Goal: Find contact information: Find contact information

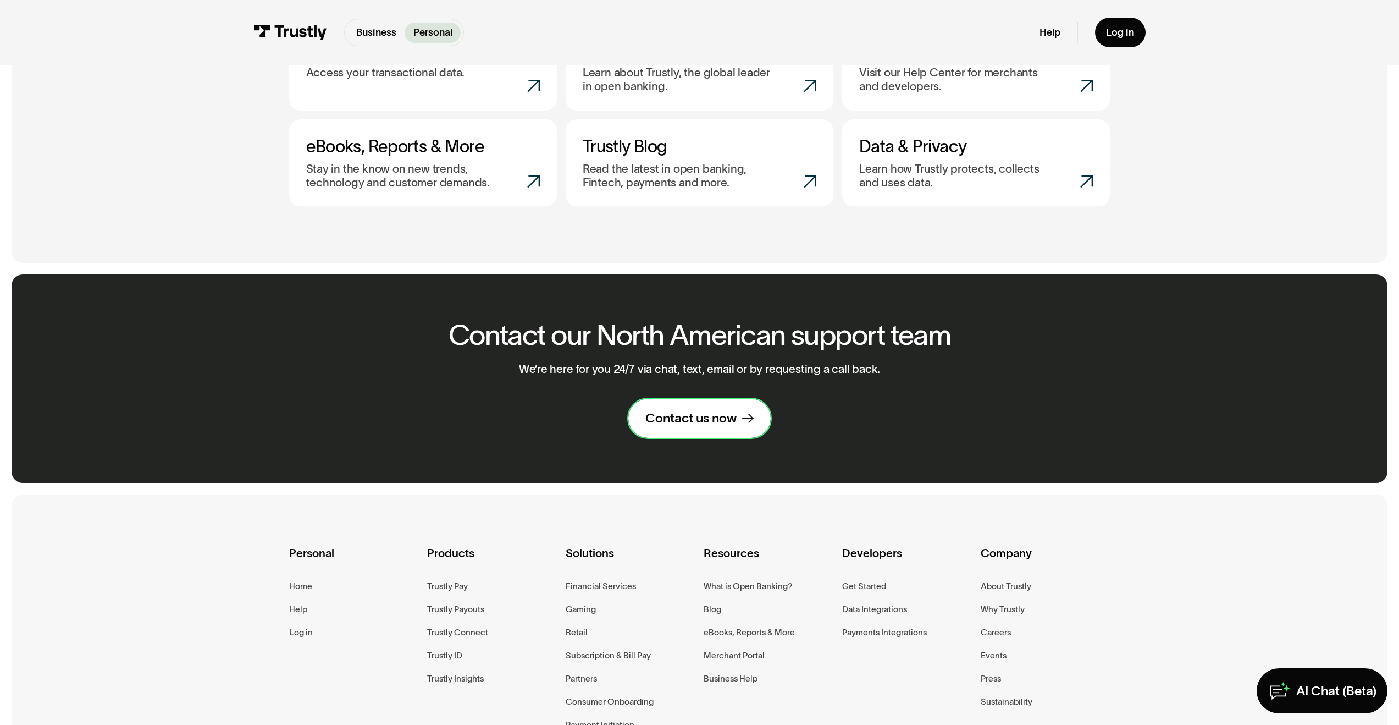
click at [743, 416] on link "Contact us now" at bounding box center [699, 418] width 142 height 39
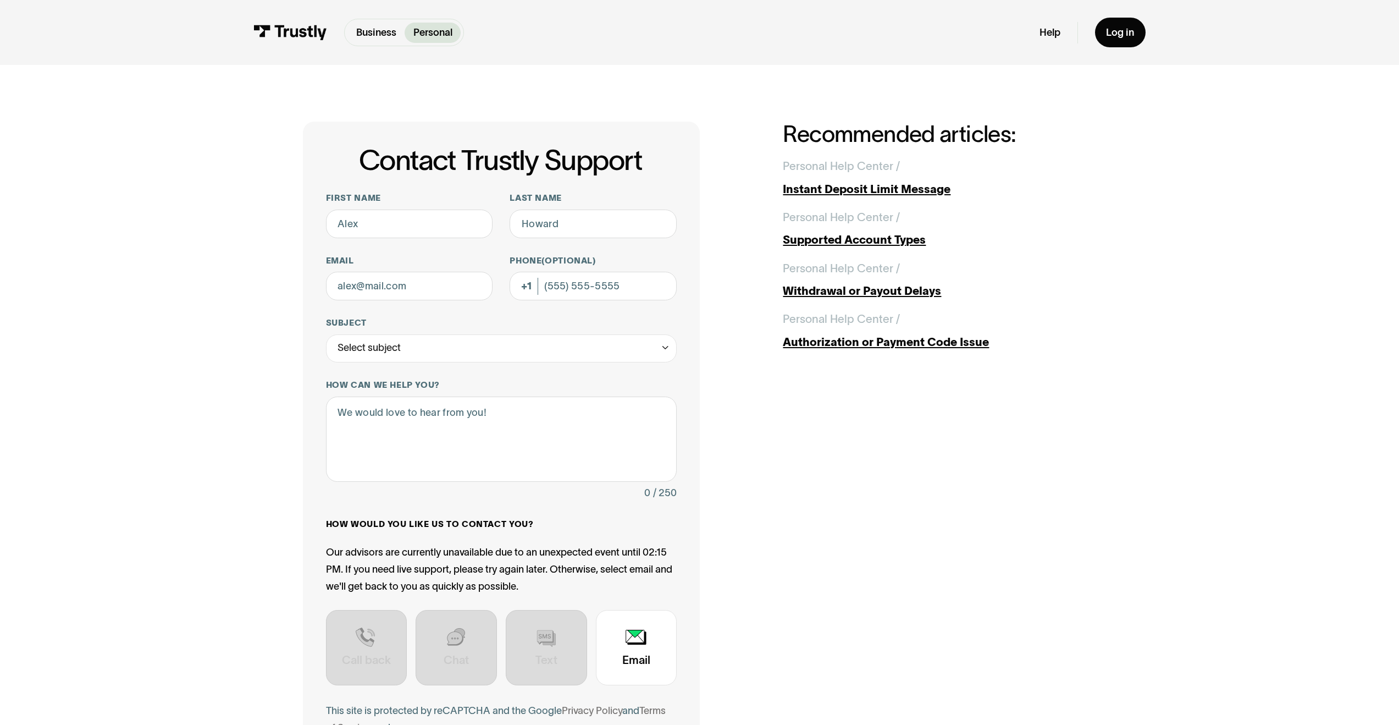
click at [101, 359] on div "Contact Trustly Support First name Last name Email Phone (Optional) Subject Sel…" at bounding box center [700, 474] width 1343 height 819
